Goal: Task Accomplishment & Management: Manage account settings

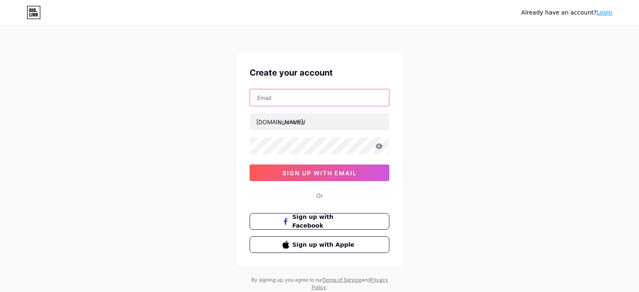
click at [279, 96] on input "text" at bounding box center [319, 97] width 139 height 17
type input "[EMAIL_ADDRESS][DOMAIN_NAME]"
click at [378, 146] on icon at bounding box center [378, 146] width 7 height 6
click at [184, 177] on div "Already have an account? Login Create your account futballclubtop@gmail.com bio…" at bounding box center [319, 159] width 639 height 318
click at [269, 100] on input "text" at bounding box center [319, 97] width 139 height 17
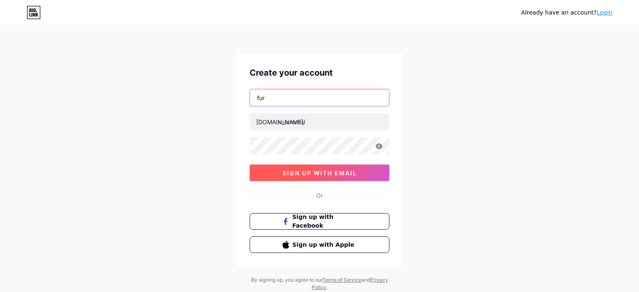
type input "fur"
click at [345, 173] on span "sign up with email" at bounding box center [319, 173] width 74 height 7
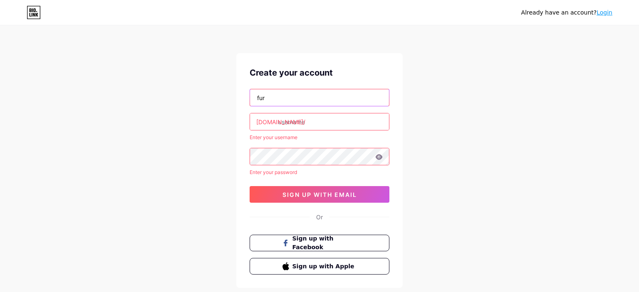
click at [292, 104] on input "fur" at bounding box center [319, 97] width 139 height 17
drag, startPoint x: 271, startPoint y: 101, endPoint x: 130, endPoint y: 93, distance: 140.8
click at [250, 96] on input "fur" at bounding box center [319, 97] width 139 height 17
click at [309, 195] on span "sign up with email" at bounding box center [319, 194] width 74 height 7
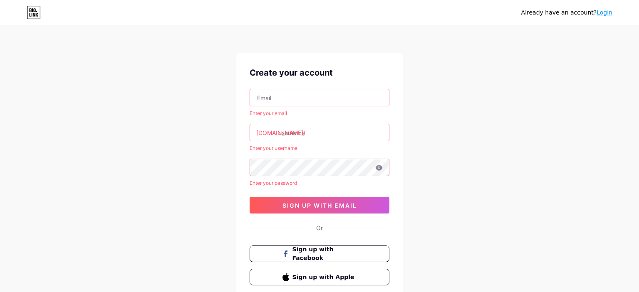
click at [266, 94] on input "text" at bounding box center [319, 97] width 139 height 17
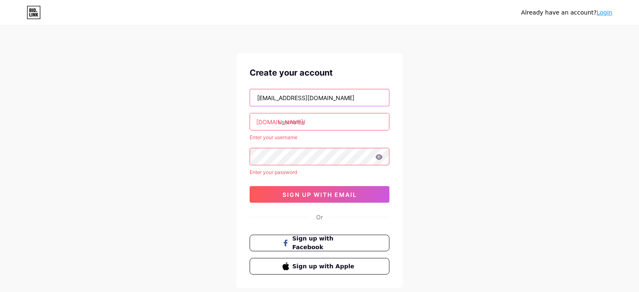
type input "[EMAIL_ADDRESS][DOMAIN_NAME]"
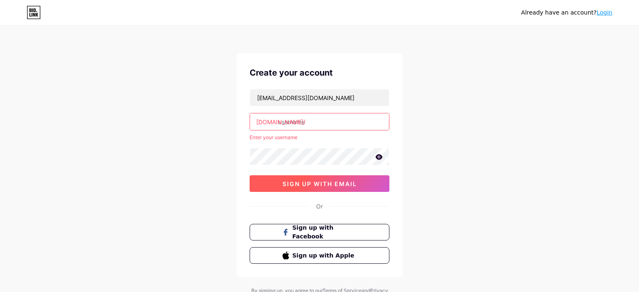
click at [304, 180] on span "sign up with email" at bounding box center [319, 183] width 74 height 7
click at [314, 117] on input "text" at bounding box center [319, 122] width 139 height 17
click at [314, 119] on input "text" at bounding box center [319, 122] width 139 height 17
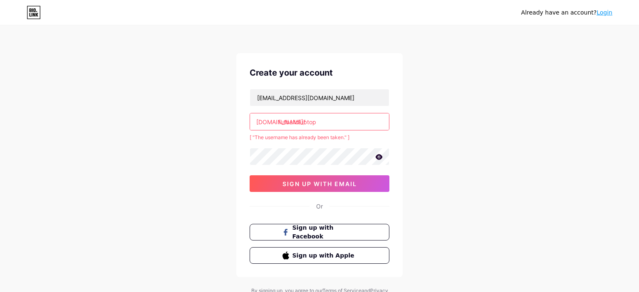
type input "futballclubtop"
click at [497, 158] on div "Already have an account? Login Create your account futballclubtop@gmail.com bio…" at bounding box center [319, 164] width 639 height 329
click at [346, 187] on button "sign up with email" at bounding box center [319, 183] width 140 height 17
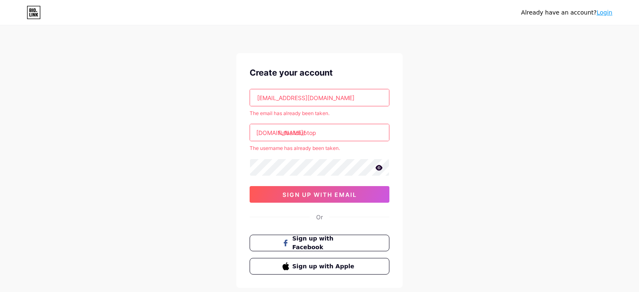
click at [468, 98] on div "Already have an account? Login Create your account futballclubtop@gmail.com The…" at bounding box center [319, 170] width 639 height 340
drag, startPoint x: 352, startPoint y: 97, endPoint x: 94, endPoint y: 106, distance: 258.4
click at [250, 106] on input "[EMAIL_ADDRESS][DOMAIN_NAME]" at bounding box center [319, 97] width 139 height 17
click at [319, 111] on div "The email has already been taken." at bounding box center [319, 113] width 140 height 7
drag, startPoint x: 336, startPoint y: 114, endPoint x: 237, endPoint y: 114, distance: 99.0
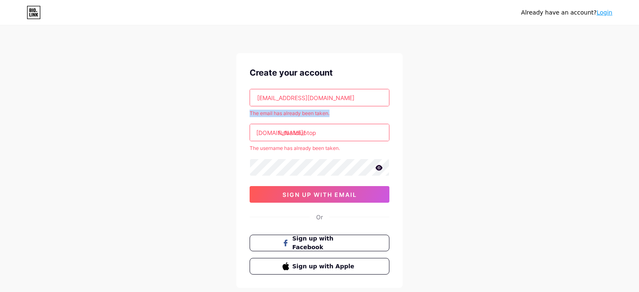
click at [237, 114] on div "Create your account futballclubtop@gmail.com The email has already been taken. …" at bounding box center [319, 170] width 166 height 235
copy div "The email has already been taken."
click at [610, 11] on link "Login" at bounding box center [604, 12] width 16 height 7
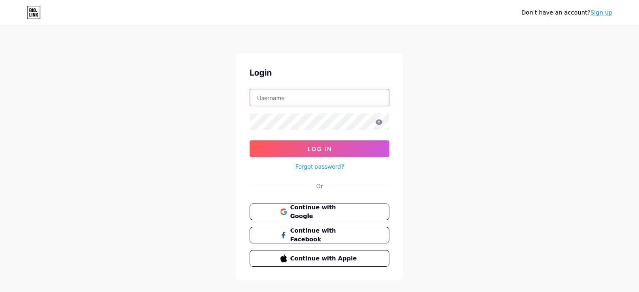
click at [289, 96] on input "text" at bounding box center [319, 97] width 139 height 17
type input "[EMAIL_ADDRESS][DOMAIN_NAME]"
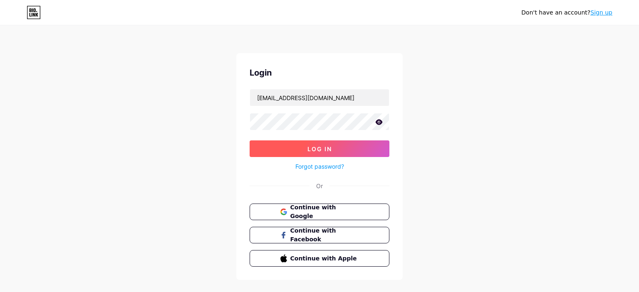
click at [328, 147] on span "Log In" at bounding box center [319, 149] width 25 height 7
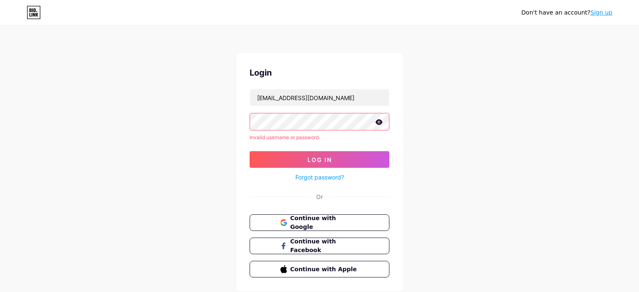
click at [378, 119] on icon at bounding box center [378, 121] width 7 height 5
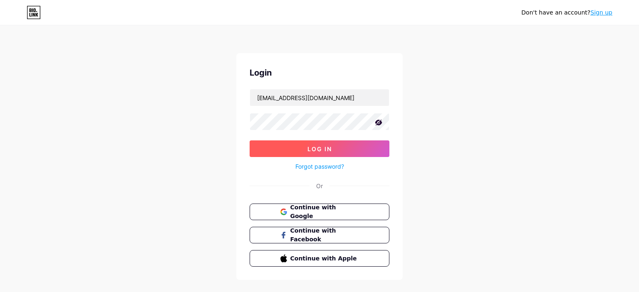
click at [328, 148] on span "Log In" at bounding box center [319, 149] width 25 height 7
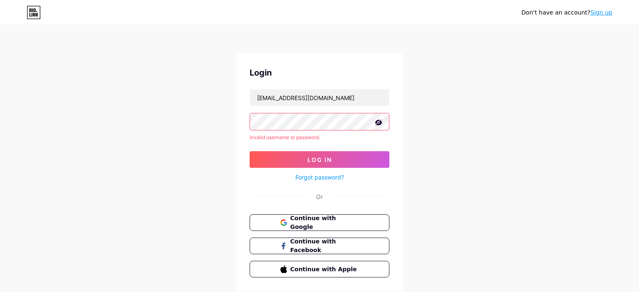
click at [219, 79] on div "Don't have an account? Sign up Login futballclubtop@gmail.com Invalid username …" at bounding box center [319, 159] width 639 height 318
click at [218, 124] on div "Don't have an account? Sign up Login futballclubtop@gmail.com Invalid username …" at bounding box center [319, 159] width 639 height 318
click at [315, 220] on span "Continue with Google" at bounding box center [323, 223] width 69 height 18
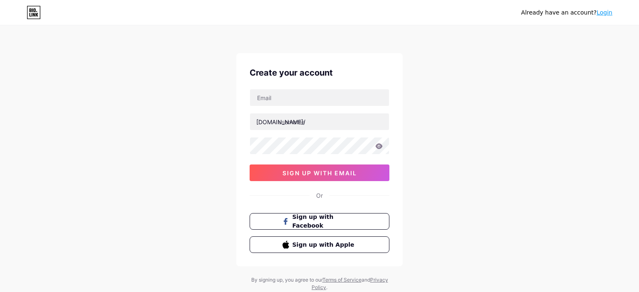
click at [606, 13] on link "Login" at bounding box center [604, 12] width 16 height 7
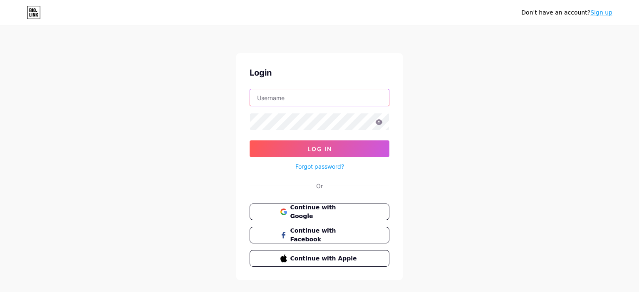
click at [268, 99] on input "text" at bounding box center [319, 97] width 139 height 17
type input "[EMAIL_ADDRESS][DOMAIN_NAME]"
click at [377, 122] on icon at bounding box center [378, 121] width 7 height 5
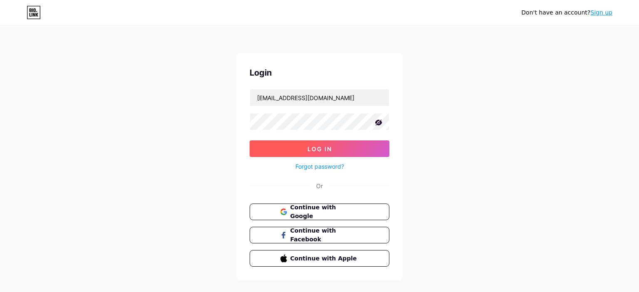
click at [319, 151] on span "Log In" at bounding box center [319, 149] width 25 height 7
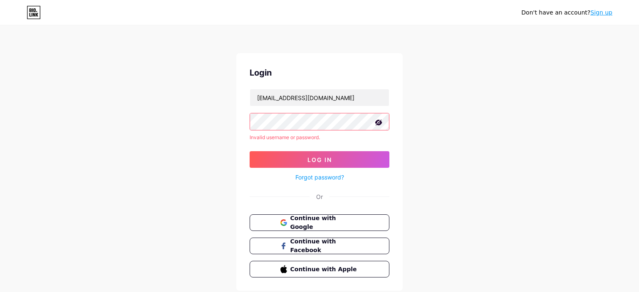
click at [325, 177] on link "Forgot password?" at bounding box center [319, 177] width 49 height 9
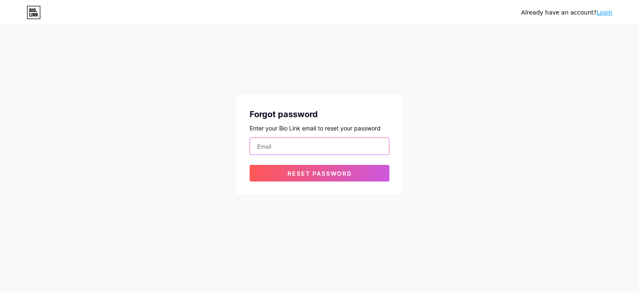
click at [300, 150] on input "email" at bounding box center [319, 146] width 139 height 17
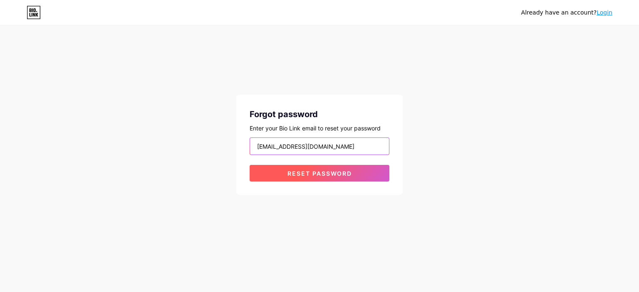
type input "futballcubtop@gmail.com"
click at [322, 175] on span "Reset password" at bounding box center [319, 173] width 64 height 7
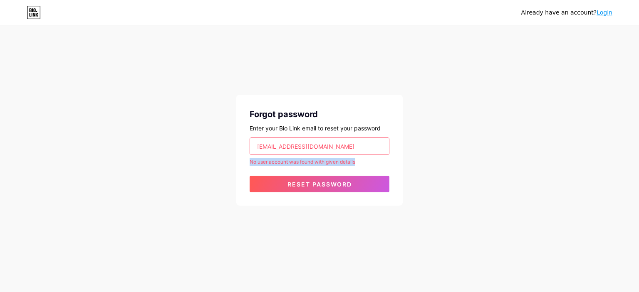
drag, startPoint x: 358, startPoint y: 163, endPoint x: 248, endPoint y: 163, distance: 110.6
click at [248, 163] on div "Forgot password Enter your Bio Link email to reset your password futballcubtop@…" at bounding box center [319, 150] width 166 height 111
copy div "No user account was found with given details"
click at [343, 145] on input "futballcubtop@gmail.com" at bounding box center [319, 146] width 139 height 17
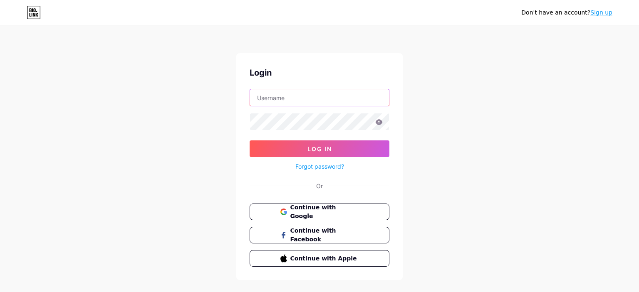
click at [278, 94] on input "text" at bounding box center [319, 97] width 139 height 17
type input "[EMAIL_ADDRESS][DOMAIN_NAME]"
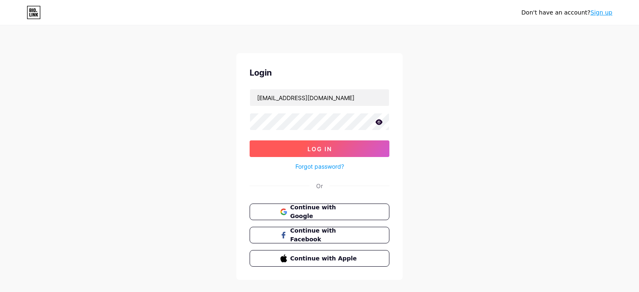
click at [317, 146] on span "Log In" at bounding box center [319, 149] width 25 height 7
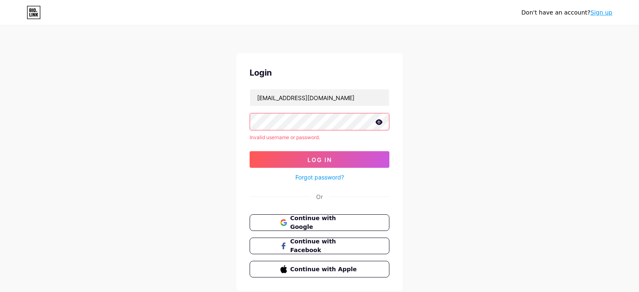
click at [378, 121] on icon at bounding box center [378, 122] width 7 height 6
click at [328, 160] on span "Log In" at bounding box center [319, 159] width 25 height 7
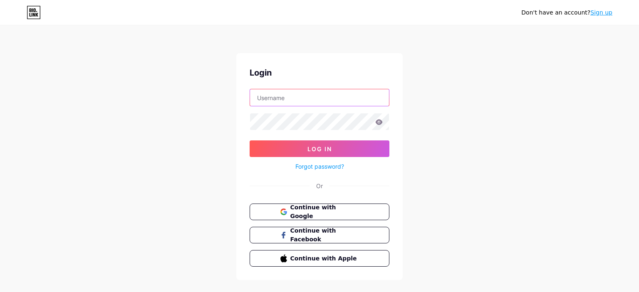
click at [300, 90] on input "text" at bounding box center [319, 97] width 139 height 17
type input "[EMAIL_ADDRESS][DOMAIN_NAME]"
click at [380, 122] on icon at bounding box center [378, 121] width 7 height 5
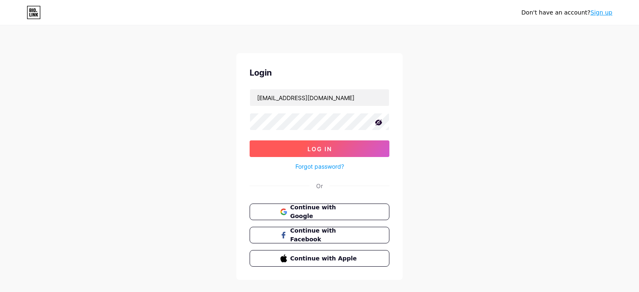
click at [341, 142] on button "Log In" at bounding box center [319, 149] width 140 height 17
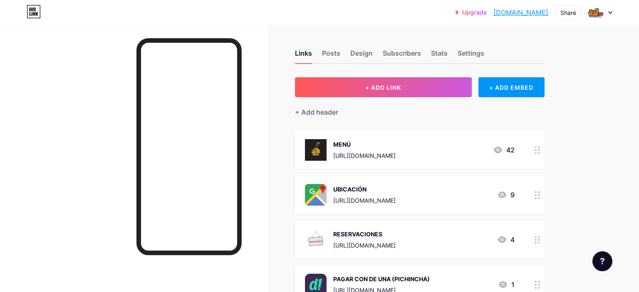
click at [341, 143] on div "MENÚ" at bounding box center [364, 144] width 62 height 9
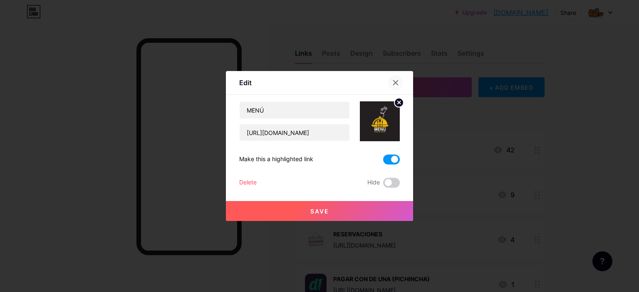
click at [395, 81] on icon at bounding box center [395, 82] width 7 height 7
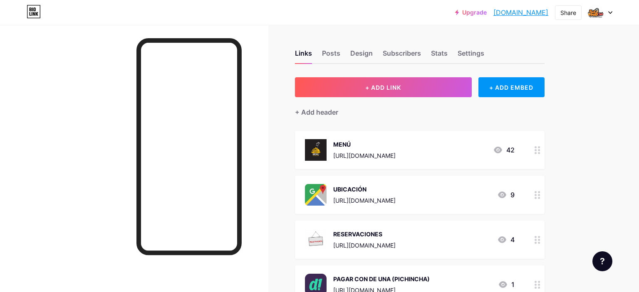
click at [499, 12] on link "[DOMAIN_NAME]" at bounding box center [520, 12] width 55 height 10
click at [332, 52] on div "Posts" at bounding box center [331, 55] width 18 height 15
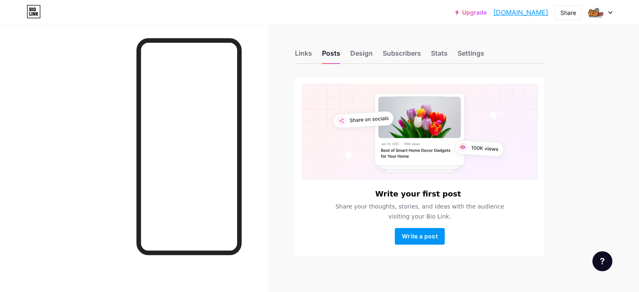
drag, startPoint x: 437, startPoint y: 217, endPoint x: 326, endPoint y: 205, distance: 110.8
click at [326, 205] on span "Share your thoughts, stories, and ideas with the audience visiting your Bio Lin…" at bounding box center [419, 212] width 189 height 20
copy span "Share your thoughts, stories, and ideas with the audience visiting your Bio Lin…"
click at [467, 249] on div "Write your first post Share your thoughts, stories, and ideas with the audience…" at bounding box center [419, 166] width 249 height 179
click at [429, 231] on button "Write a post" at bounding box center [420, 236] width 50 height 17
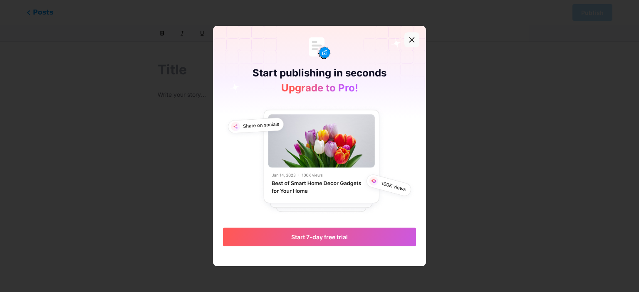
click at [410, 37] on icon at bounding box center [411, 40] width 7 height 7
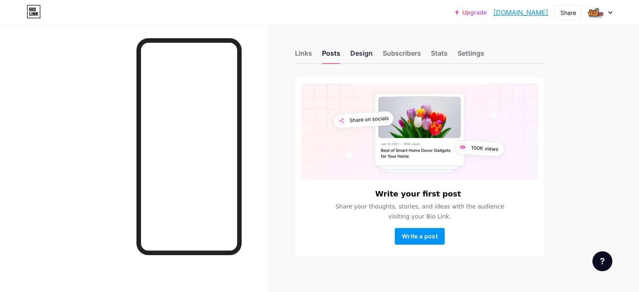
click at [361, 52] on div "Design" at bounding box center [361, 55] width 22 height 15
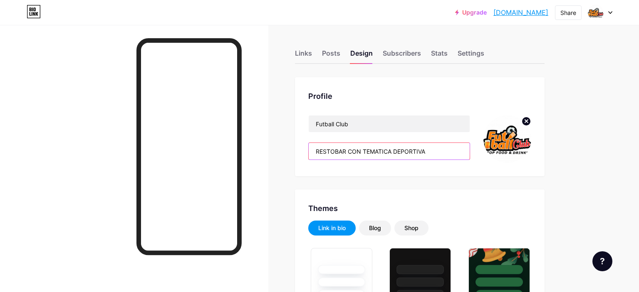
drag, startPoint x: 437, startPoint y: 148, endPoint x: 230, endPoint y: 132, distance: 207.3
click at [309, 143] on input "RESTOBAR CON TEMATICA DEPORTIVA" at bounding box center [389, 151] width 161 height 17
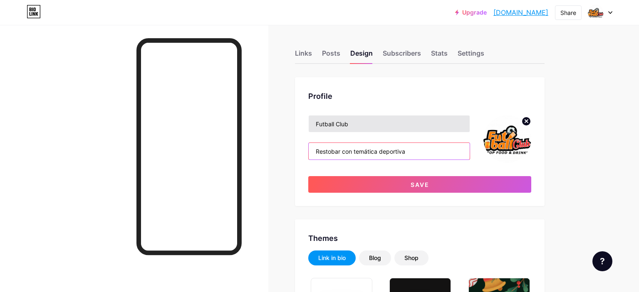
type input "Restobar con temática deportiva"
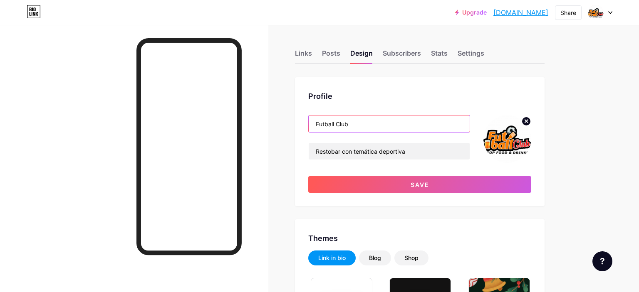
drag, startPoint x: 360, startPoint y: 126, endPoint x: 136, endPoint y: 109, distance: 224.4
click at [309, 116] on input "Futball Club" at bounding box center [389, 124] width 161 height 17
paste input "&"
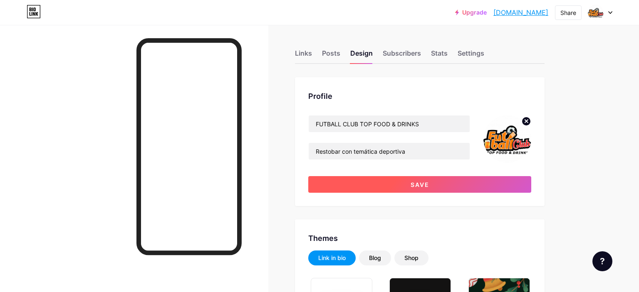
click at [426, 184] on span "Save" at bounding box center [419, 184] width 19 height 7
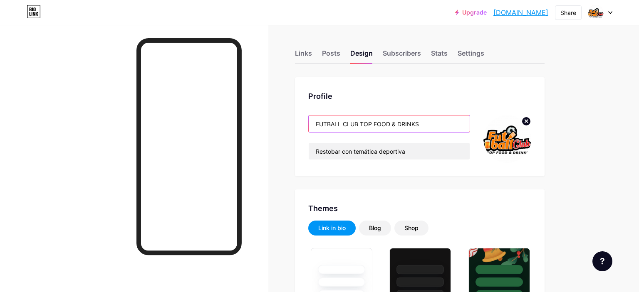
click at [373, 120] on input "FUTBALL CLUB TOP FOOD & DRINKS" at bounding box center [389, 124] width 161 height 17
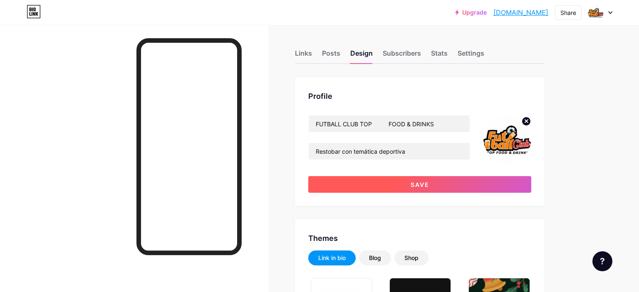
click at [441, 185] on button "Save" at bounding box center [419, 184] width 223 height 17
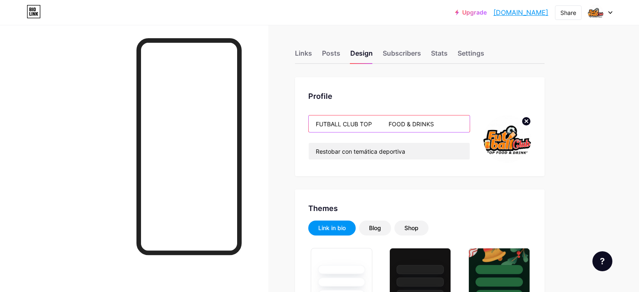
drag, startPoint x: 388, startPoint y: 122, endPoint x: 369, endPoint y: 122, distance: 18.3
click at [369, 122] on input "FUTBALL CLUB TOP FOOD & DRINKS" at bounding box center [389, 124] width 161 height 17
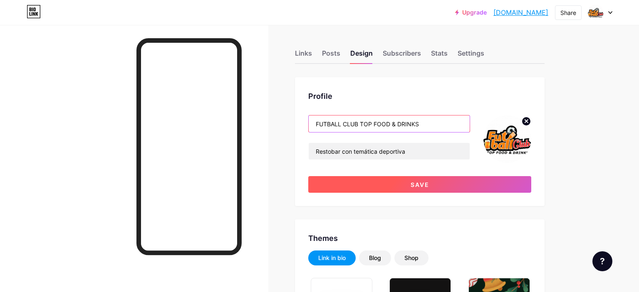
type input "FUTBALL CLUB TOP FOOD & DRINKS"
click at [434, 182] on button "Save" at bounding box center [419, 184] width 223 height 17
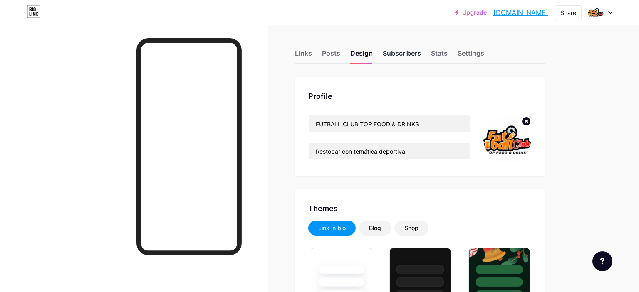
click at [404, 52] on div "Subscribers" at bounding box center [402, 55] width 38 height 15
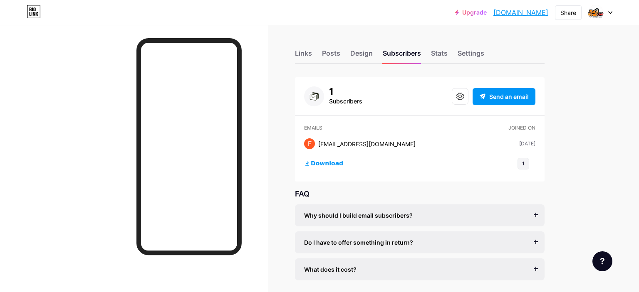
click at [331, 95] on div "1" at bounding box center [345, 91] width 33 height 10
click at [324, 92] on div "1 Subscribers" at bounding box center [333, 96] width 58 height 20
click at [440, 54] on div "Stats" at bounding box center [439, 55] width 17 height 15
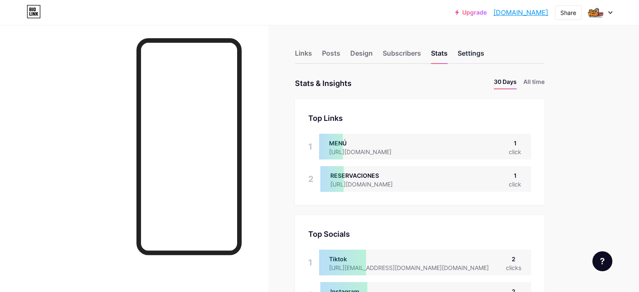
click at [478, 54] on div "Settings" at bounding box center [470, 55] width 27 height 15
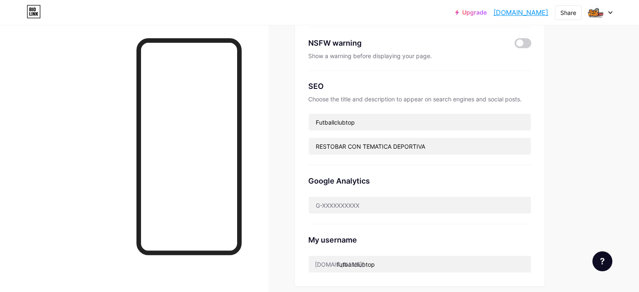
scroll to position [88, 0]
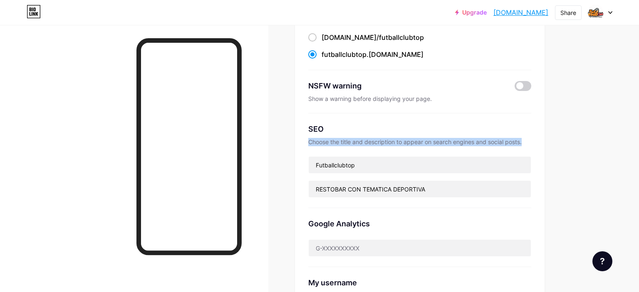
drag, startPoint x: 307, startPoint y: 140, endPoint x: 526, endPoint y: 141, distance: 219.1
click at [526, 141] on div "Preferred link This is an aesthetic choice. Both links are usable. bio.link/ fu…" at bounding box center [419, 160] width 249 height 340
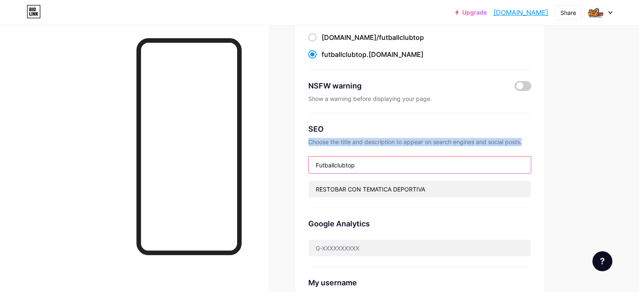
click at [358, 171] on input "Futballclubtop" at bounding box center [420, 165] width 222 height 17
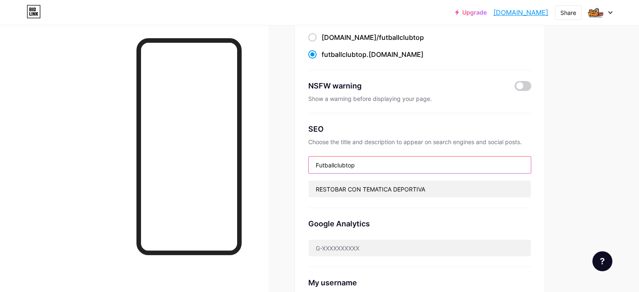
drag, startPoint x: 365, startPoint y: 166, endPoint x: 212, endPoint y: 164, distance: 152.2
click at [309, 164] on input "Futballclubtop" at bounding box center [420, 165] width 222 height 17
paste input "Choose the title and description to appear on search engines and social posts."
paste input "&"
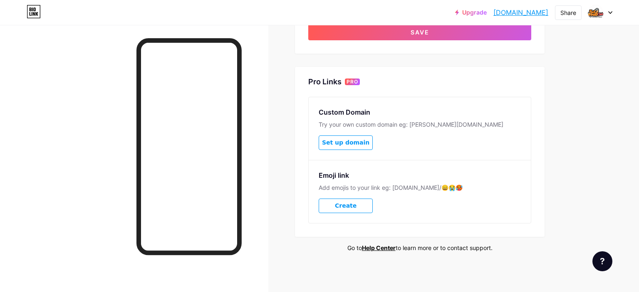
scroll to position [262, 0]
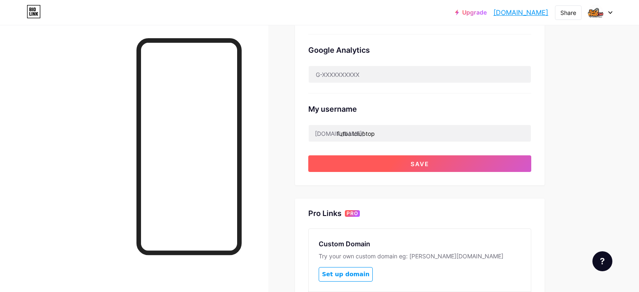
type input "Futball Club Top Food & Drinks"
click at [413, 165] on span "Save" at bounding box center [419, 164] width 19 height 7
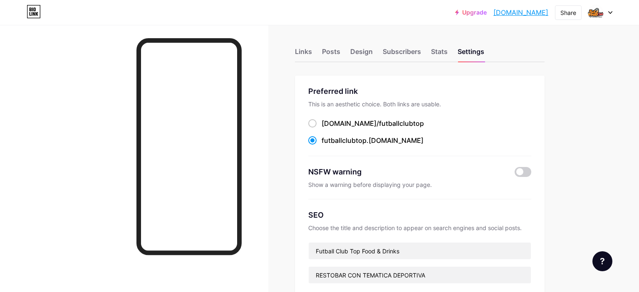
scroll to position [0, 0]
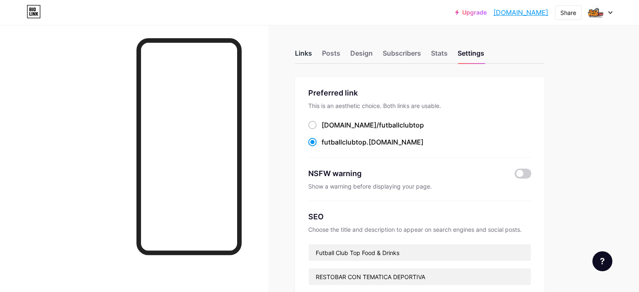
click at [303, 52] on div "Links" at bounding box center [303, 55] width 17 height 15
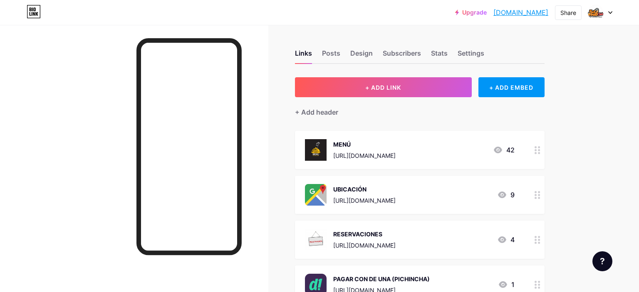
click at [455, 12] on link "Upgrade" at bounding box center [471, 12] width 32 height 7
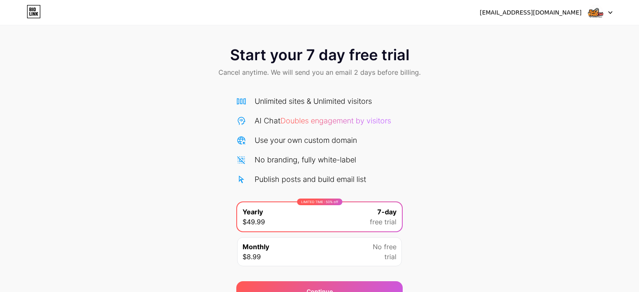
scroll to position [42, 0]
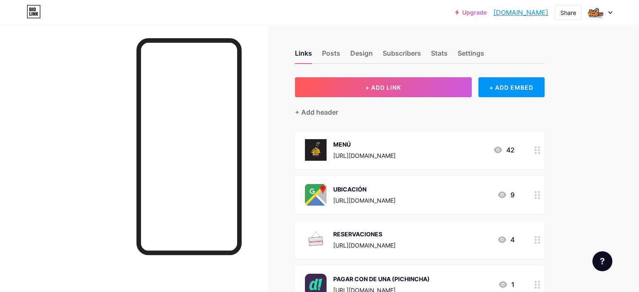
click at [610, 11] on div at bounding box center [600, 12] width 24 height 15
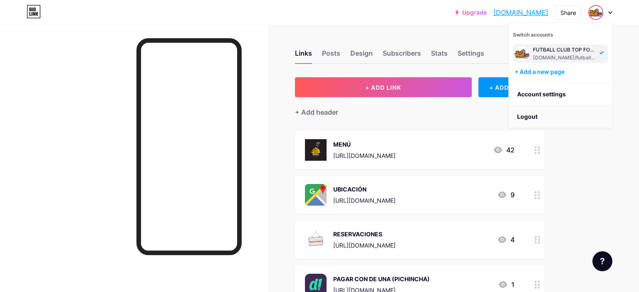
click at [520, 116] on li "Logout" at bounding box center [560, 117] width 103 height 22
